Goal: Task Accomplishment & Management: Use online tool/utility

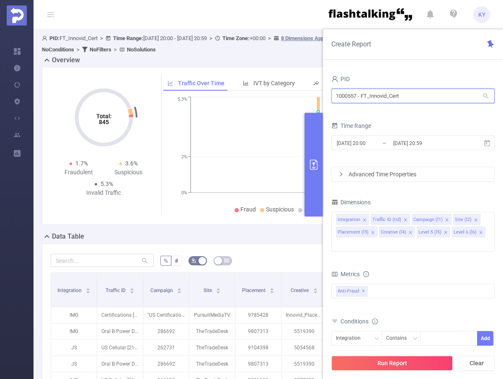
click at [392, 92] on input "1000557 - FT_Innovid_Cert" at bounding box center [412, 96] width 163 height 15
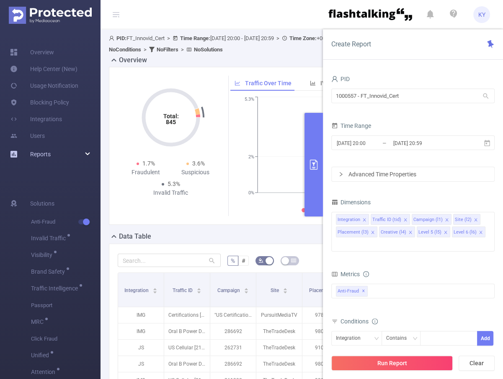
click at [22, 154] on span "Reports" at bounding box center [30, 154] width 41 height 17
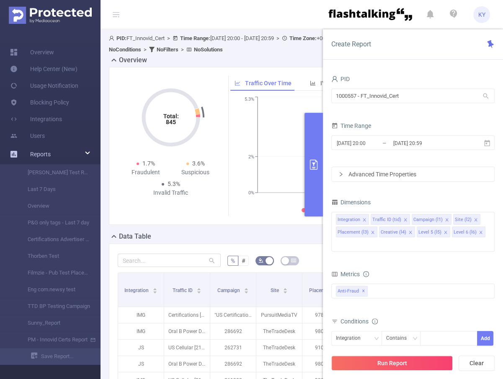
click at [41, 151] on span "Reports" at bounding box center [40, 154] width 21 height 7
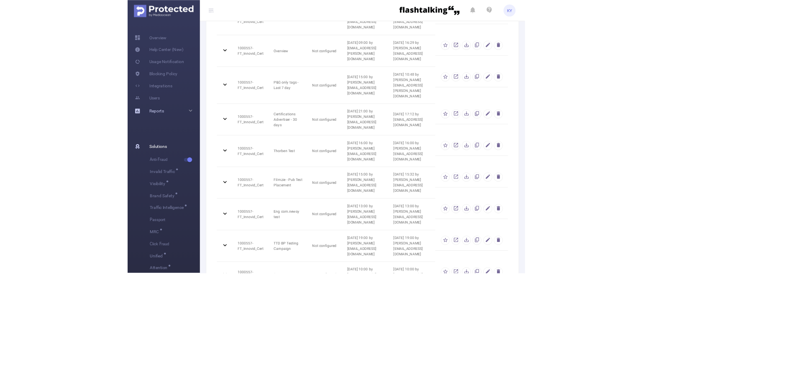
scroll to position [125, 0]
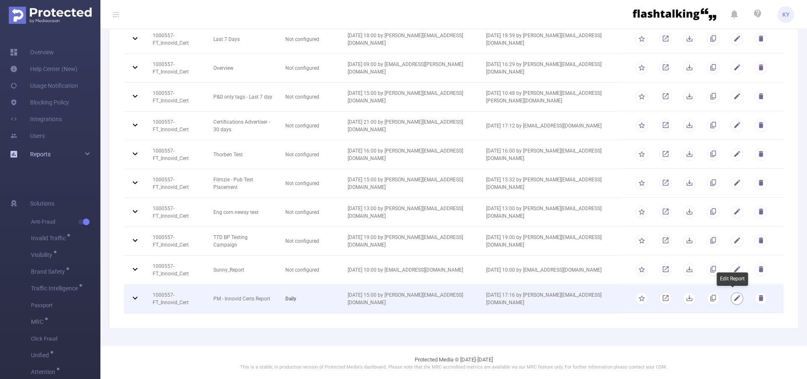
click at [502, 298] on button "button" at bounding box center [737, 299] width 13 height 13
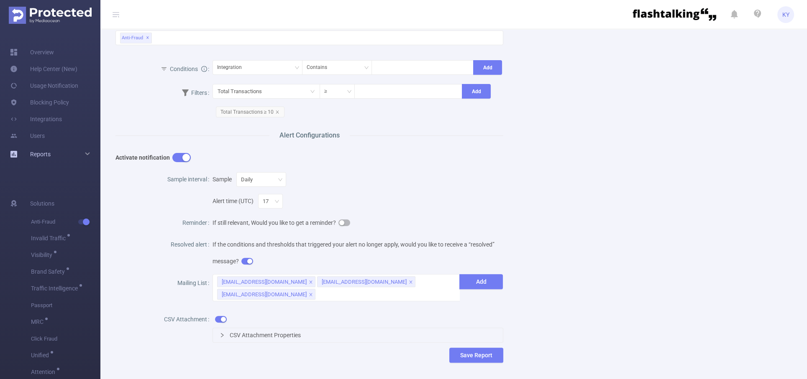
scroll to position [324, 0]
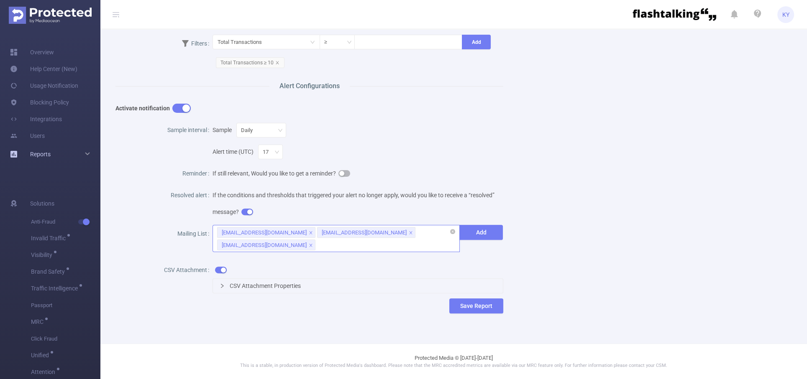
click at [366, 244] on div "[EMAIL_ADDRESS][DOMAIN_NAME] [EMAIL_ADDRESS][DOMAIN_NAME] [EMAIL_ADDRESS][DOMAI…" at bounding box center [336, 238] width 247 height 27
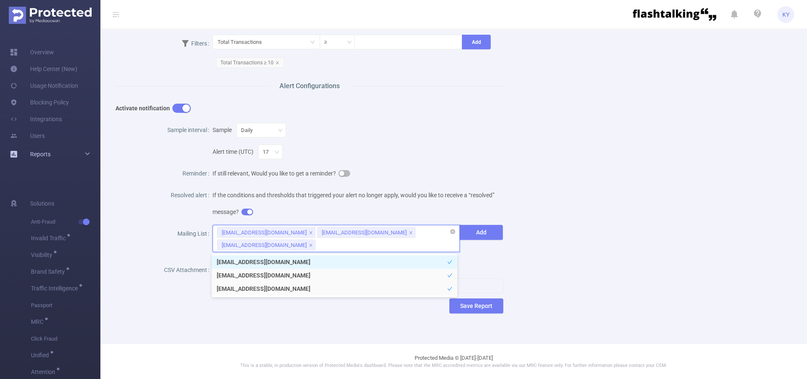
paste input "[EMAIL_ADDRESS][DOMAIN_NAME]"
type input "[EMAIL_ADDRESS][DOMAIN_NAME]"
click at [392, 259] on li "[EMAIL_ADDRESS][DOMAIN_NAME]" at bounding box center [335, 262] width 246 height 13
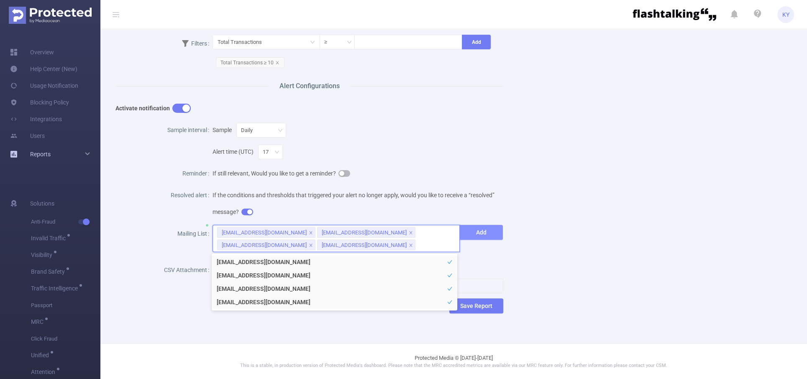
click at [488, 225] on button "Add" at bounding box center [481, 232] width 44 height 15
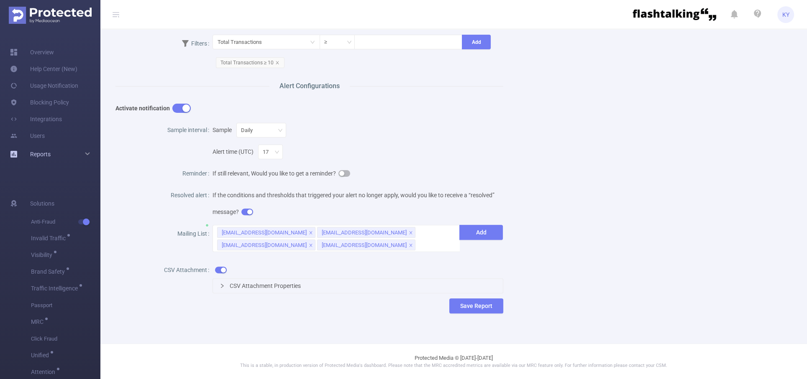
click at [502, 253] on div "Name PM - Innovid Certs Report Description Innovid Weekly report from PM Report…" at bounding box center [450, 31] width 690 height 591
click at [474, 308] on button "Save Report" at bounding box center [476, 306] width 54 height 15
click at [486, 281] on button "Cancel" at bounding box center [488, 281] width 24 height 10
click at [477, 304] on button "Save Report" at bounding box center [476, 306] width 54 height 15
click at [502, 280] on button "Save" at bounding box center [512, 281] width 19 height 10
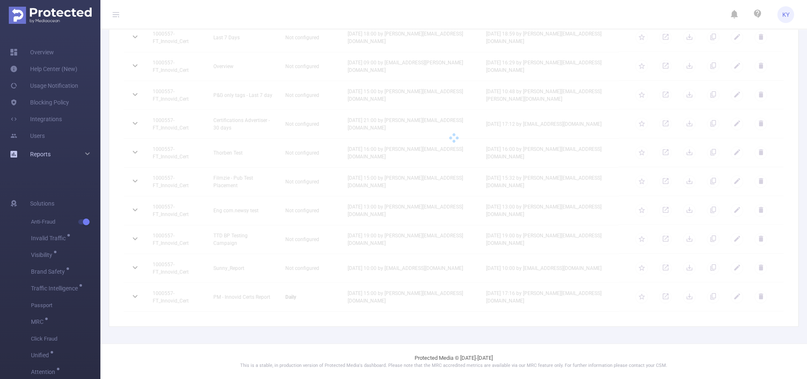
scroll to position [125, 0]
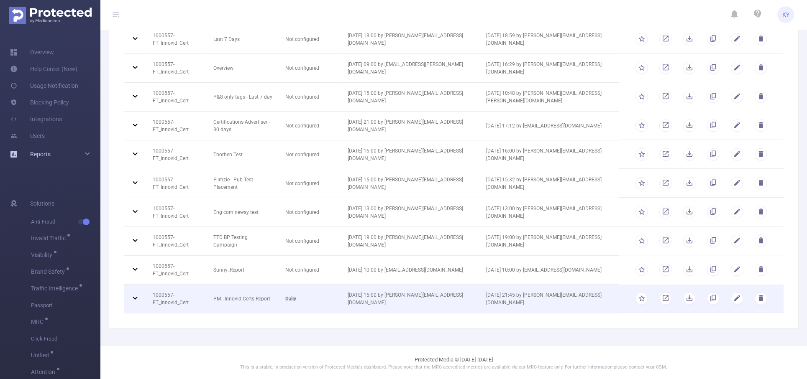
click at [336, 302] on td "daily" at bounding box center [310, 299] width 62 height 29
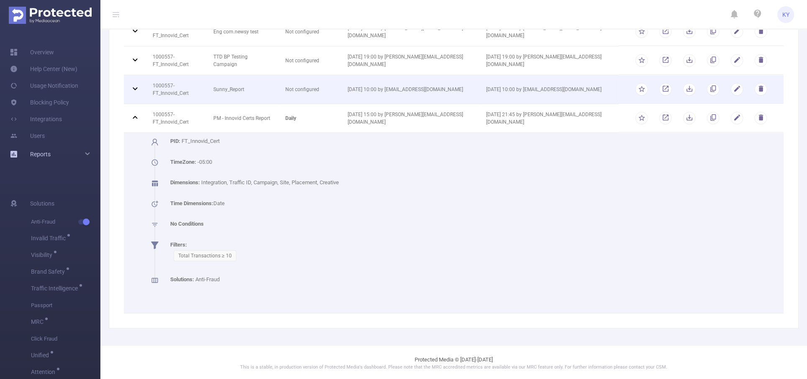
click at [231, 87] on td "Sunny_Report" at bounding box center [243, 89] width 72 height 29
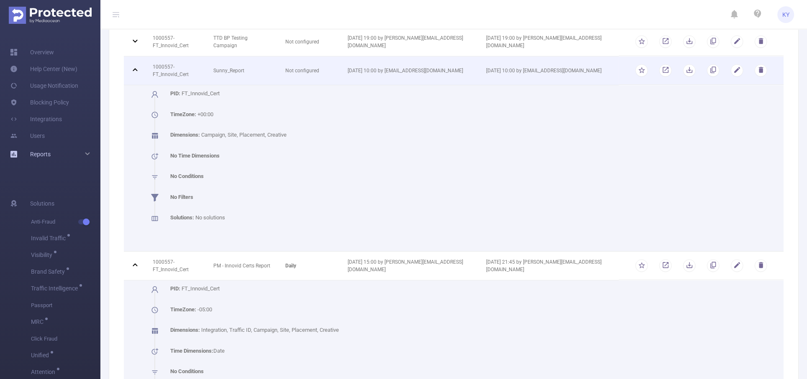
click at [238, 69] on td "Sunny_Report" at bounding box center [243, 70] width 72 height 29
